Goal: Transaction & Acquisition: Purchase product/service

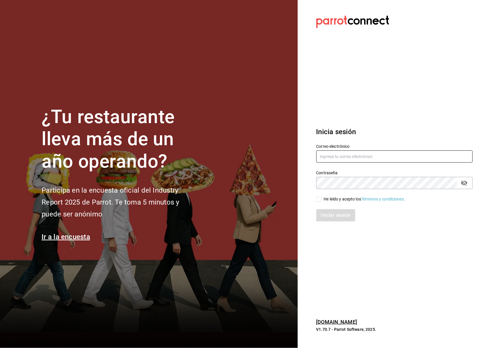
click at [329, 156] on input "text" at bounding box center [395, 156] width 157 height 12
type input "m.gabrielalopez093@gmail.com"
click at [318, 198] on input "He leído y acepto los Términos y condiciones." at bounding box center [319, 199] width 5 height 5
checkbox input "true"
click at [324, 212] on button "Iniciar sesión" at bounding box center [337, 215] width 40 height 12
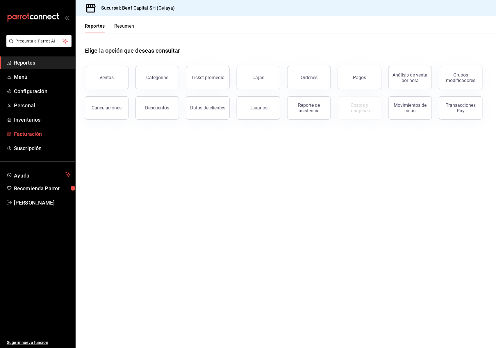
click at [45, 132] on span "Facturación" at bounding box center [42, 134] width 57 height 8
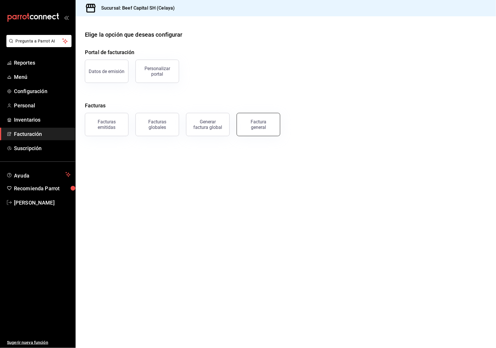
click at [257, 127] on div "Factura general" at bounding box center [258, 124] width 29 height 11
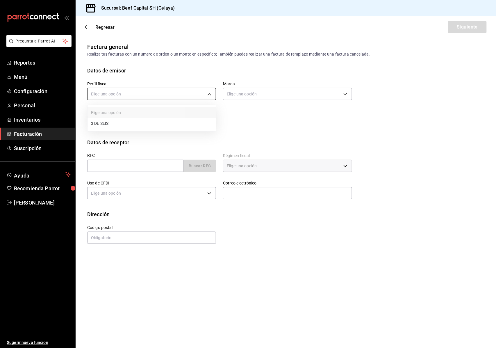
click at [210, 96] on body "Pregunta a Parrot AI Reportes Menú Configuración Personal Inventarios Facturaci…" at bounding box center [248, 174] width 496 height 348
click at [197, 126] on li "3 DE SEIS" at bounding box center [152, 123] width 129 height 11
type input "6daeb321-97cf-4052-8288-c01cdf1e5db9"
type input "e3bbe20f-edfc-40c7-bd32-db162cca2159"
click at [208, 119] on body "Pregunta a Parrot AI Reportes Menú Configuración Personal Inventarios Facturaci…" at bounding box center [248, 174] width 496 height 348
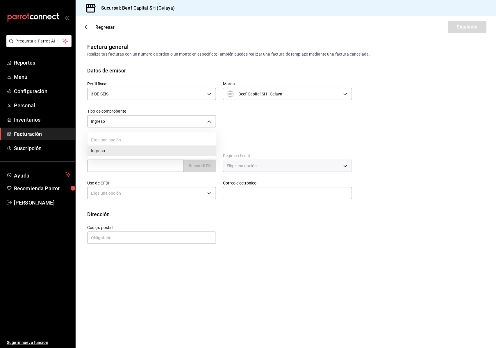
click at [206, 119] on div at bounding box center [248, 174] width 496 height 348
drag, startPoint x: 164, startPoint y: 169, endPoint x: 160, endPoint y: 156, distance: 13.3
click at [164, 169] on input "text" at bounding box center [135, 166] width 96 height 12
paste input "DIM040227DK5"
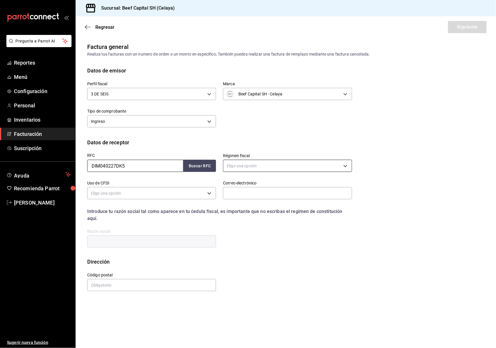
type input "DIM040227DK5"
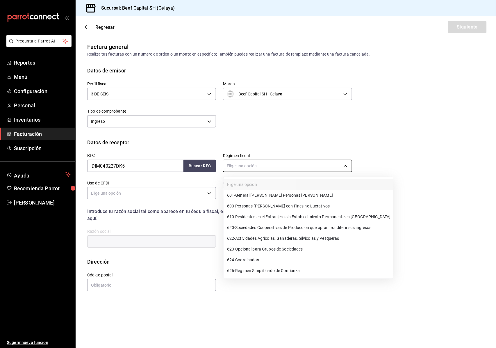
click at [346, 168] on body "Pregunta a Parrot AI Reportes Menú Configuración Personal Inventarios Facturaci…" at bounding box center [248, 174] width 496 height 348
click at [252, 196] on span "601 - General [PERSON_NAME] Personas [PERSON_NAME]" at bounding box center [280, 195] width 106 height 6
type input "601"
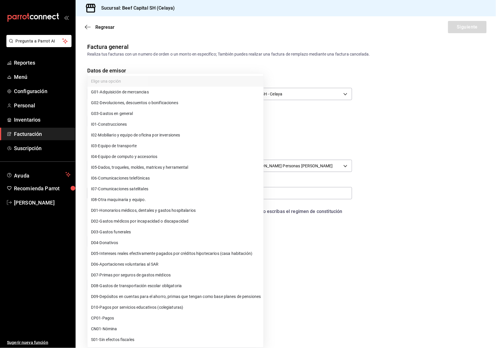
click at [157, 195] on body "Pregunta a Parrot AI Reportes Menú Configuración Personal Inventarios Facturaci…" at bounding box center [248, 174] width 496 height 348
click at [133, 112] on span "G03 - Gastos en general" at bounding box center [112, 114] width 42 height 6
type input "G03"
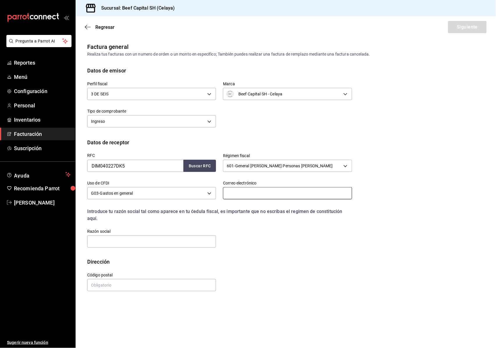
click at [261, 194] on input "text" at bounding box center [287, 193] width 129 height 12
paste input "[EMAIL_ADDRESS][DOMAIN_NAME]"
type input "[EMAIL_ADDRESS][DOMAIN_NAME]"
click at [139, 241] on input "text" at bounding box center [151, 241] width 129 height 12
paste input "DIPASA INTERNACIONAL DE [GEOGRAPHIC_DATA]"
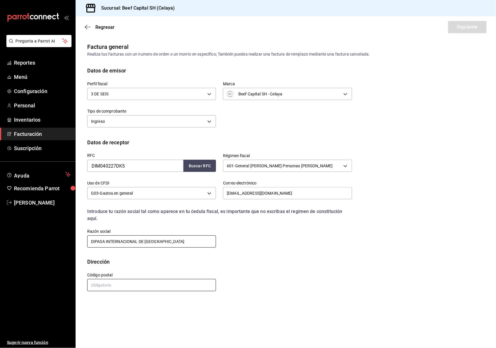
type input "DIPASA INTERNACIONAL DE [GEOGRAPHIC_DATA]"
click at [116, 281] on input "text" at bounding box center [151, 285] width 129 height 12
paste input "38495"
type input "38495"
click at [456, 26] on button "Siguiente" at bounding box center [467, 27] width 39 height 12
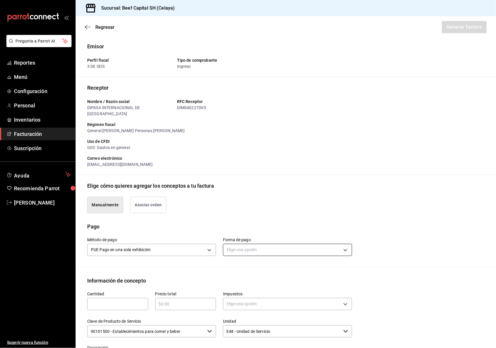
click at [342, 241] on body "Pregunta a Parrot AI Reportes Menú Configuración Personal Inventarios Facturaci…" at bounding box center [248, 174] width 496 height 348
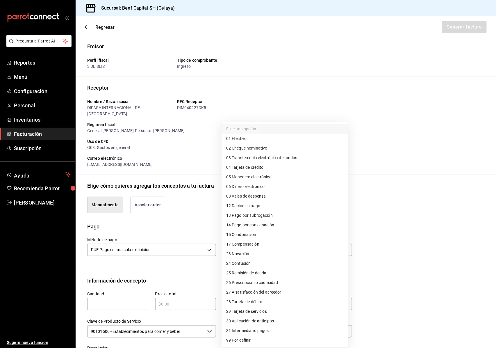
click at [252, 166] on span "04 Tarjeta de crédito" at bounding box center [245, 167] width 38 height 6
type input "04"
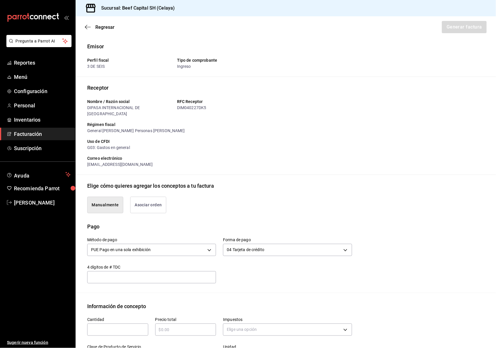
click at [120, 326] on input "text" at bounding box center [117, 329] width 61 height 7
type input "1"
click at [175, 326] on input "text" at bounding box center [185, 329] width 61 height 7
type input "$5505"
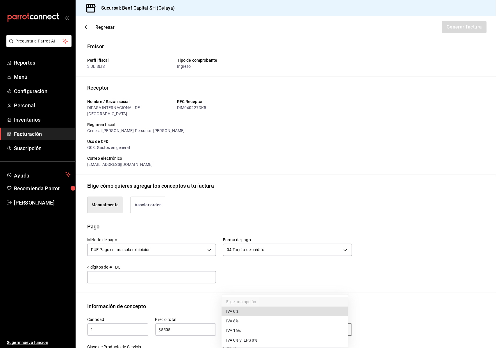
click at [239, 320] on body "Pregunta a Parrot AI Reportes Menú Configuración Personal Inventarios Facturaci…" at bounding box center [248, 174] width 496 height 348
click at [239, 330] on span "IVA 16%" at bounding box center [233, 331] width 15 height 6
type input "IVA_16"
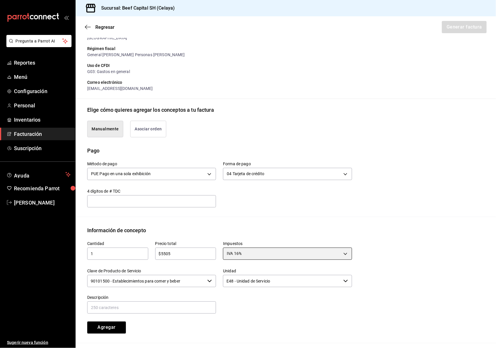
scroll to position [116, 0]
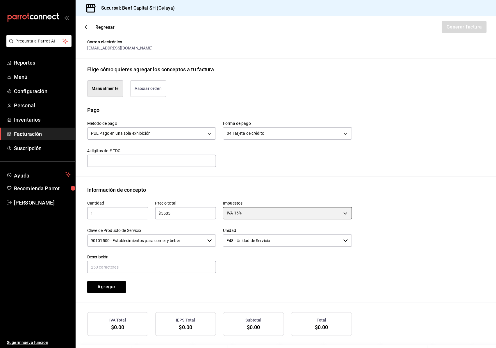
click at [209, 239] on icon "button" at bounding box center [210, 240] width 4 height 2
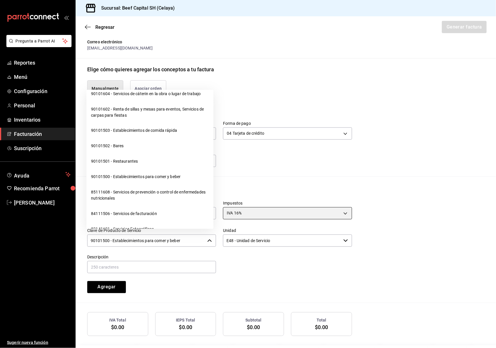
scroll to position [155, 0]
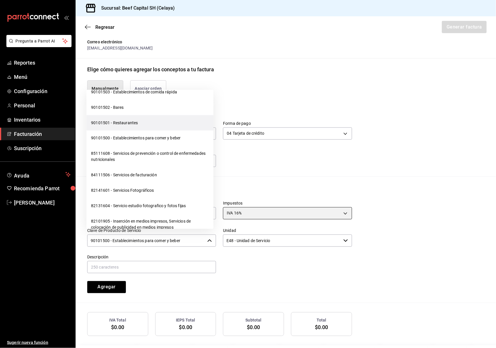
click at [150, 129] on li "90101501 - Restaurantes" at bounding box center [149, 122] width 127 height 15
type input "90101501 - Restaurantes"
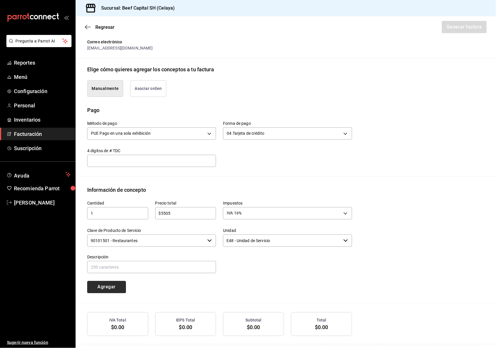
click at [118, 281] on button "Agregar" at bounding box center [106, 287] width 39 height 12
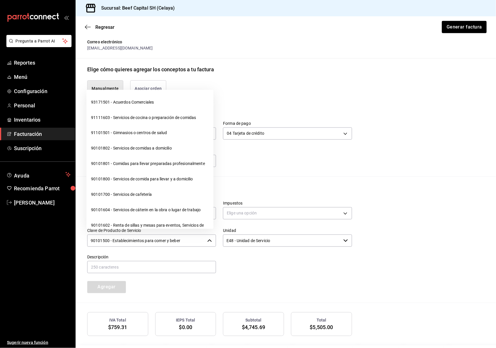
click at [207, 238] on icon "button" at bounding box center [209, 240] width 5 height 5
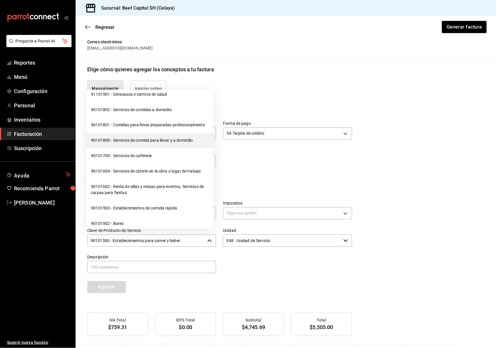
scroll to position [77, 0]
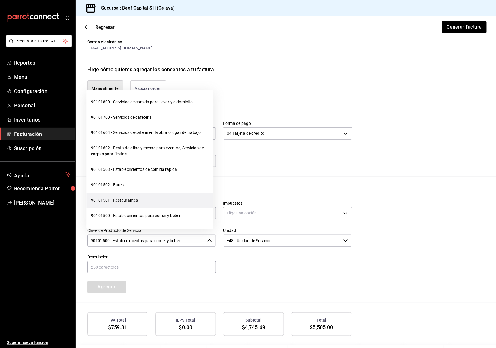
click at [140, 204] on li "90101501 - Restaurantes" at bounding box center [149, 200] width 127 height 15
type input "90101501 - Restaurantes"
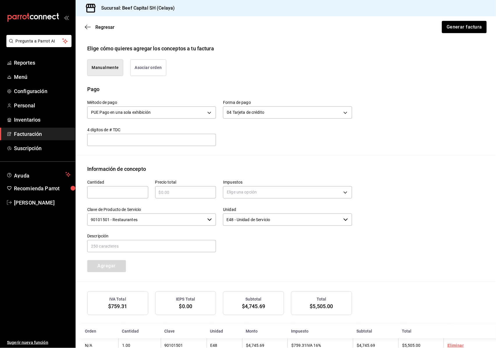
scroll to position [149, 0]
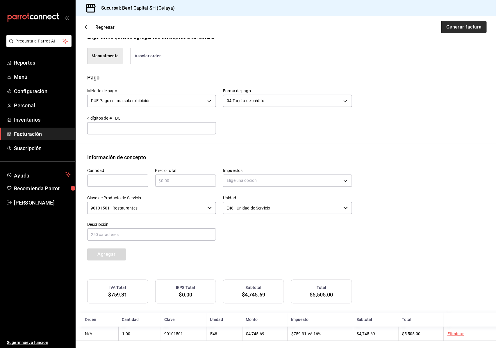
click at [463, 24] on button "Generar factura" at bounding box center [464, 27] width 45 height 12
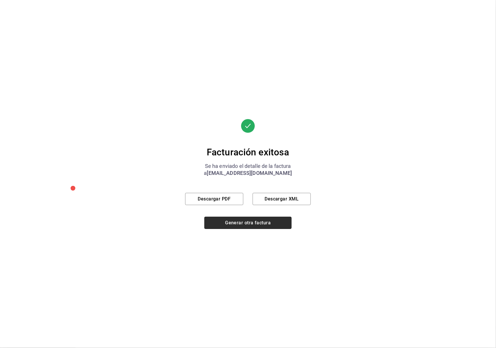
click at [239, 226] on button "Generar otra factura" at bounding box center [248, 223] width 87 height 12
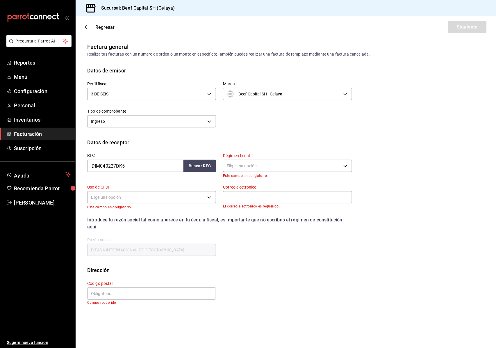
scroll to position [0, 0]
click at [36, 67] on link "Reportes" at bounding box center [37, 62] width 75 height 13
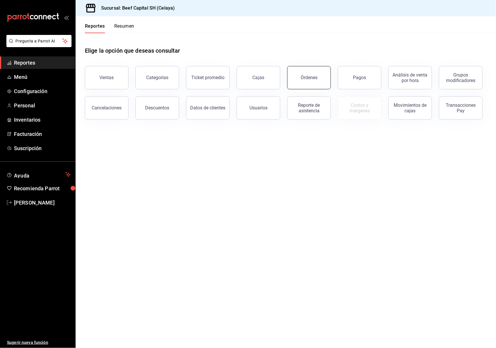
click at [302, 74] on button "Órdenes" at bounding box center [309, 77] width 44 height 23
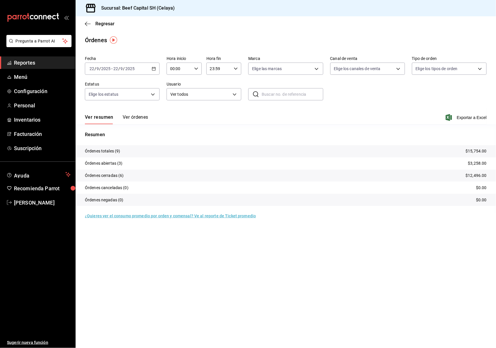
click at [33, 56] on link "Reportes" at bounding box center [37, 62] width 75 height 13
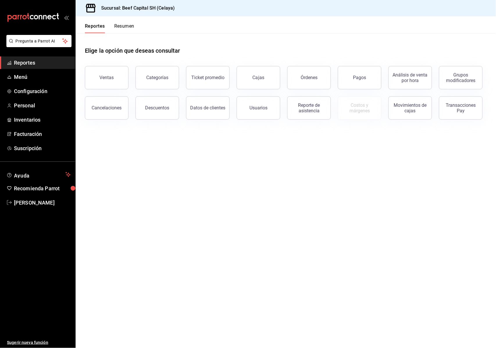
click at [445, 322] on main "Elige la opción que deseas consultar Ventas Categorías Ticket promedio Cajas Ór…" at bounding box center [286, 190] width 421 height 315
